Goal: Task Accomplishment & Management: Complete application form

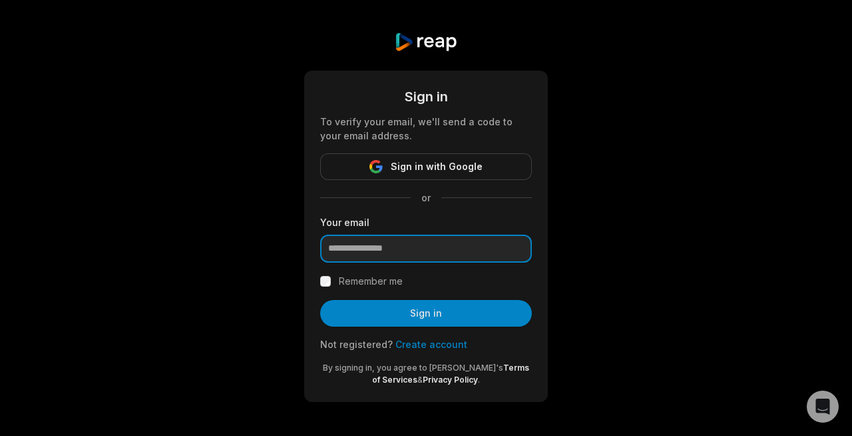
paste input "**********"
type input "**********"
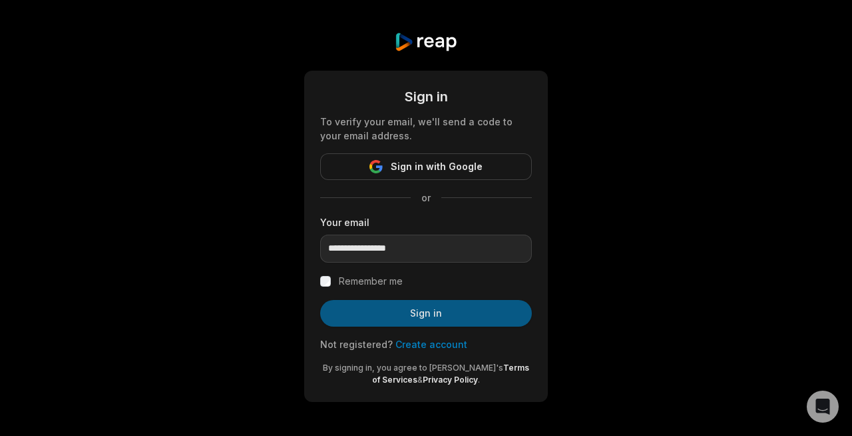
click at [344, 304] on button "Sign in" at bounding box center [426, 313] width 212 height 27
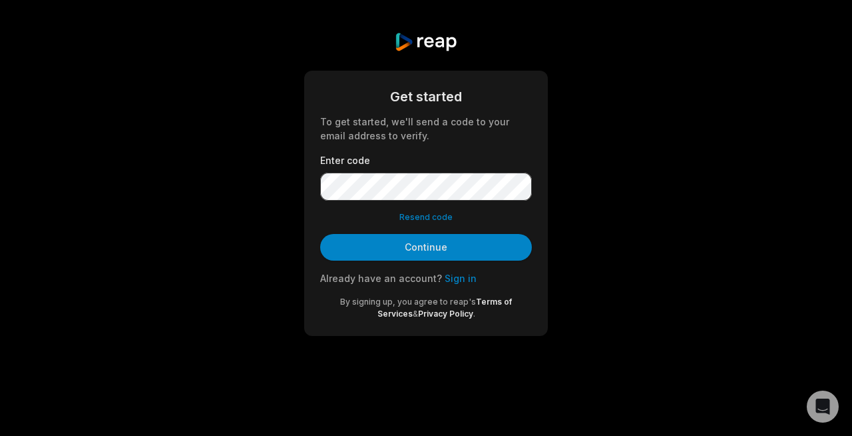
click at [503, 144] on form "Get started To get started, we'll send a code to your email address to verify. …" at bounding box center [426, 203] width 212 height 233
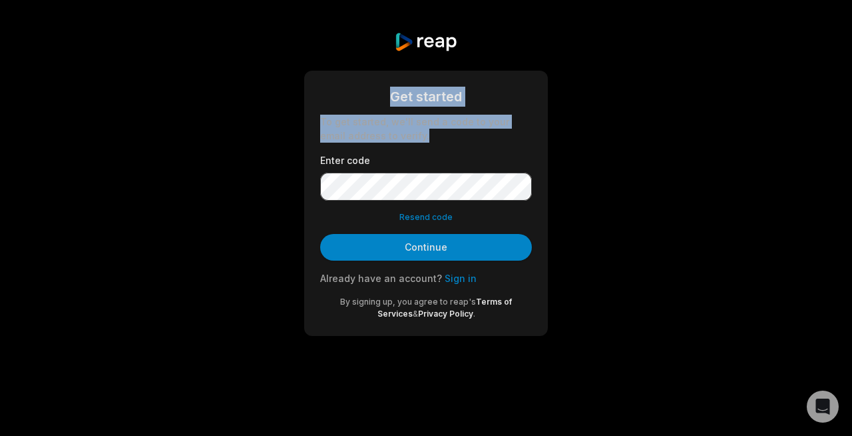
drag, startPoint x: 393, startPoint y: 99, endPoint x: 416, endPoint y: 135, distance: 42.5
click at [416, 135] on div "Get started To get started, we'll send a code to your email address to verify." at bounding box center [426, 115] width 212 height 56
click at [416, 135] on div "To get started, we'll send a code to your email address to verify." at bounding box center [426, 129] width 212 height 28
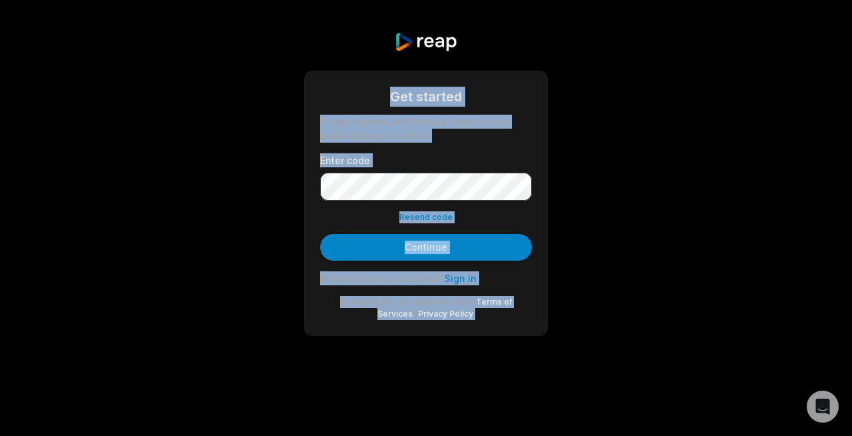
drag, startPoint x: 394, startPoint y: 96, endPoint x: 470, endPoint y: 322, distance: 238.2
click at [470, 322] on div "Get started To get started, we'll send a code to your email address to verify. …" at bounding box center [426, 203] width 244 height 265
drag, startPoint x: 392, startPoint y: 41, endPoint x: 467, endPoint y: 323, distance: 292.2
click at [467, 323] on div "Get started To get started, we'll send a code to your email address to verify. …" at bounding box center [426, 184] width 852 height 368
click at [525, 282] on div "Already have an account? Sign in" at bounding box center [426, 278] width 212 height 14
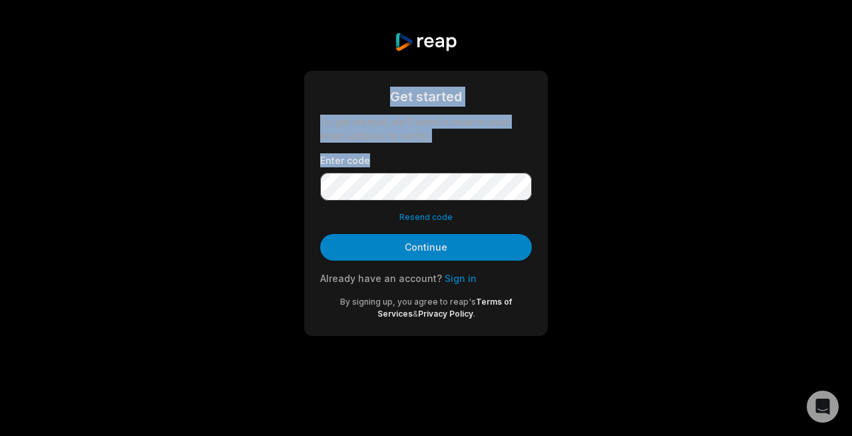
click at [462, 173] on form "Get started To get started, we'll send a code to your email address to verify. …" at bounding box center [426, 203] width 212 height 233
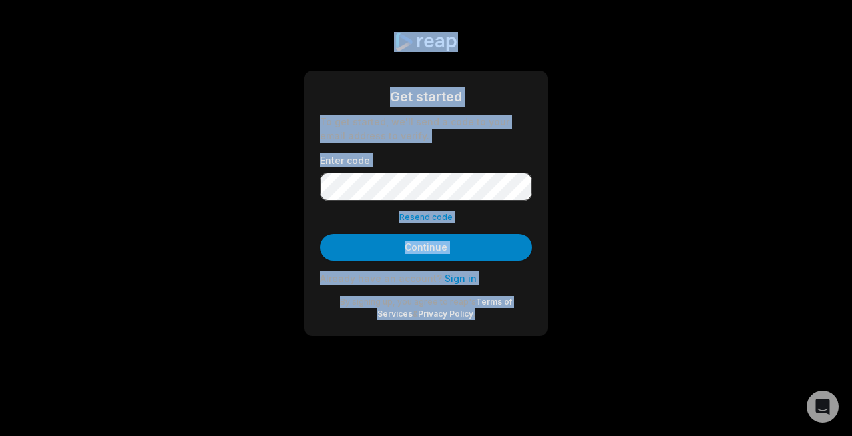
drag, startPoint x: 462, startPoint y: 314, endPoint x: 398, endPoint y: 38, distance: 283.7
click at [398, 38] on div "Get started To get started, we'll send a code to your email address to verify. …" at bounding box center [426, 184] width 852 height 368
click at [378, 42] on div "Get started To get started, we'll send a code to your email address to verify. …" at bounding box center [426, 184] width 852 height 368
drag, startPoint x: 375, startPoint y: 39, endPoint x: 457, endPoint y: 320, distance: 293.4
click at [457, 320] on div "Get started To get started, we'll send a code to your email address to verify. …" at bounding box center [426, 184] width 852 height 368
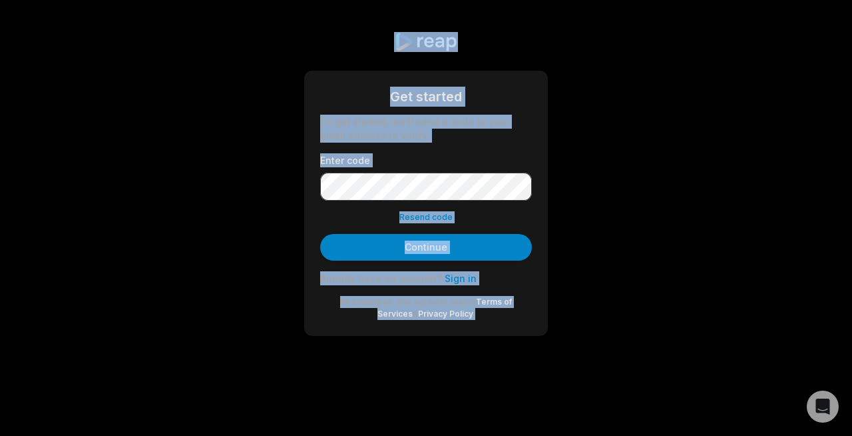
click at [462, 316] on div "By signing up, you agree to reap's Terms of Services & Privacy Policy ." at bounding box center [426, 308] width 212 height 24
drag, startPoint x: 462, startPoint y: 316, endPoint x: 393, endPoint y: 43, distance: 281.0
click at [393, 43] on div "Get started To get started, we'll send a code to your email address to verify. …" at bounding box center [426, 184] width 852 height 368
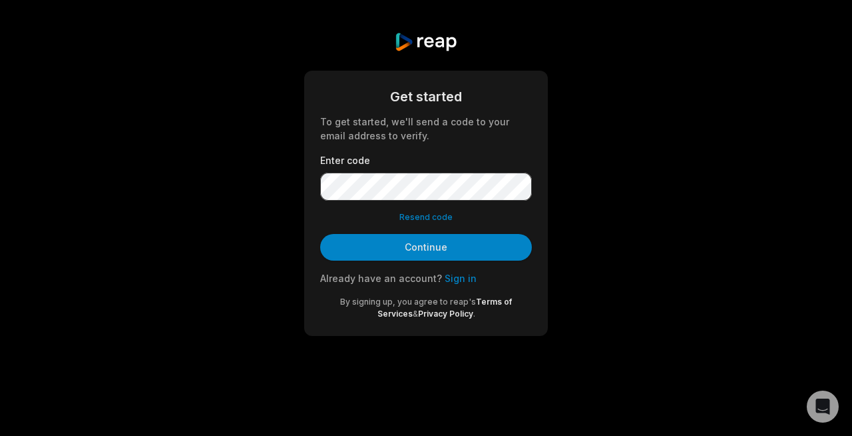
click at [393, 43] on div "Get started To get started, we'll send a code to your email address to verify. …" at bounding box center [426, 184] width 852 height 368
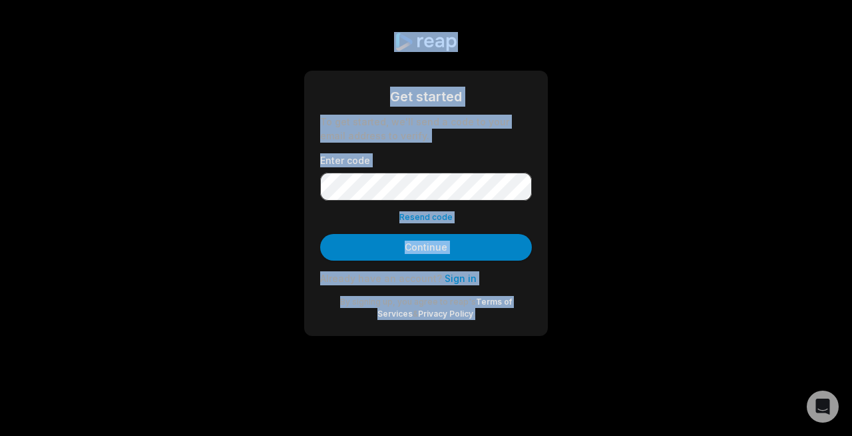
drag, startPoint x: 386, startPoint y: 41, endPoint x: 471, endPoint y: 317, distance: 288.6
click at [471, 317] on div "Get started To get started, we'll send a code to your email address to verify. …" at bounding box center [426, 184] width 852 height 368
click at [471, 317] on div "By signing up, you agree to reap's Terms of Services & Privacy Policy ." at bounding box center [426, 308] width 212 height 24
